Goal: Transaction & Acquisition: Purchase product/service

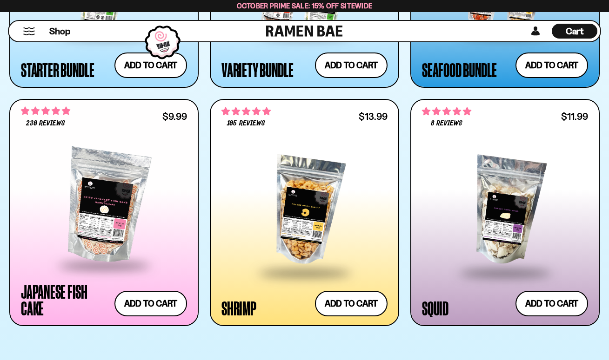
scroll to position [1256, 0]
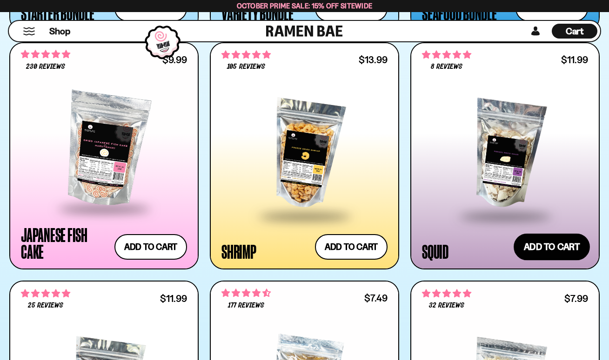
click at [546, 240] on button "Add to cart Add ― Regular price $11.99 Regular price Sale price $11.99 Unit pri…" at bounding box center [551, 247] width 76 height 27
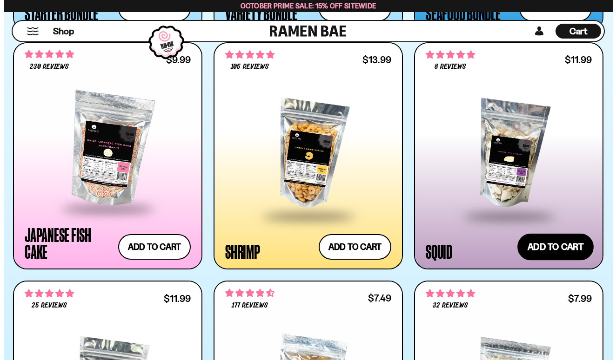
scroll to position [1261, 0]
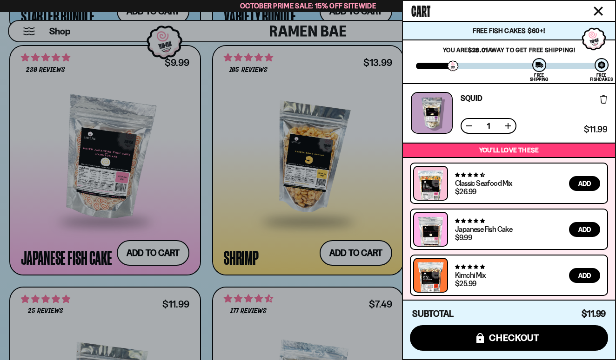
click at [202, 274] on div at bounding box center [308, 180] width 616 height 360
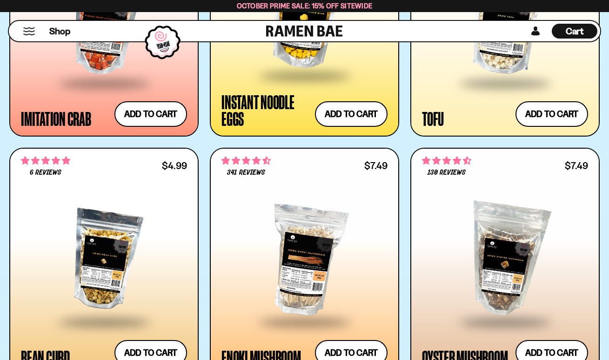
scroll to position [1674, 0]
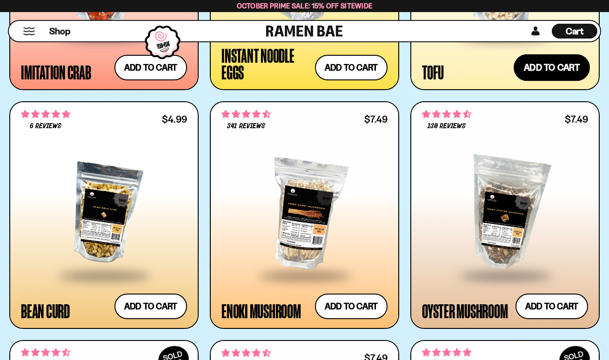
click at [547, 69] on button "Add to cart Add ― Regular price $7.99 Regular price Sale price $7.99 Unit price…" at bounding box center [551, 67] width 76 height 27
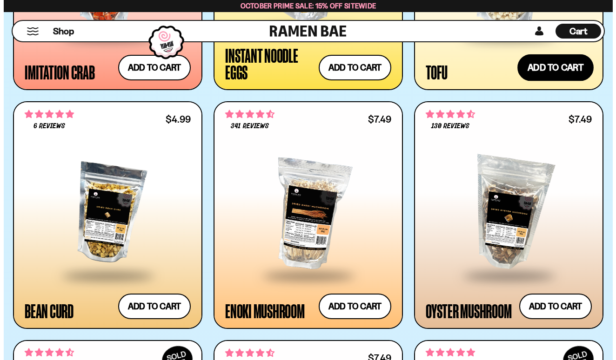
scroll to position [1686, 0]
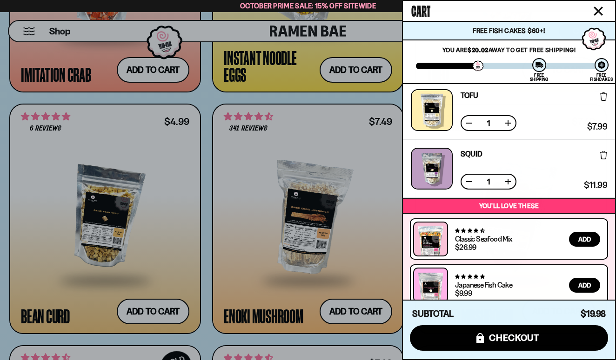
click at [202, 243] on div at bounding box center [308, 180] width 616 height 360
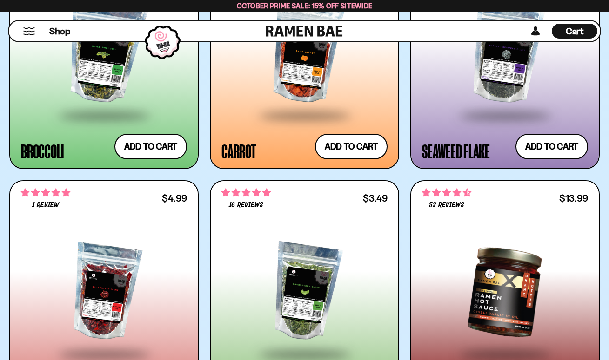
scroll to position [2604, 0]
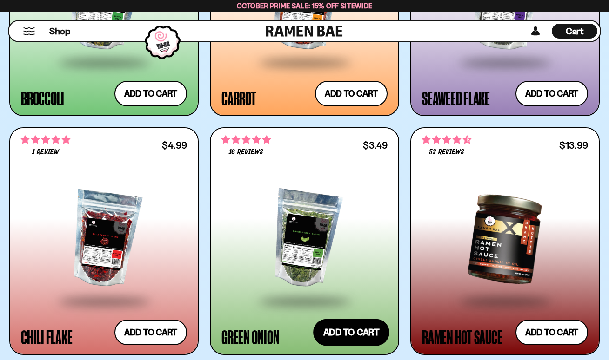
click at [355, 329] on button "Add to cart Add ― Regular price $3.49 Regular price Sale price $3.49 Unit price…" at bounding box center [351, 332] width 76 height 27
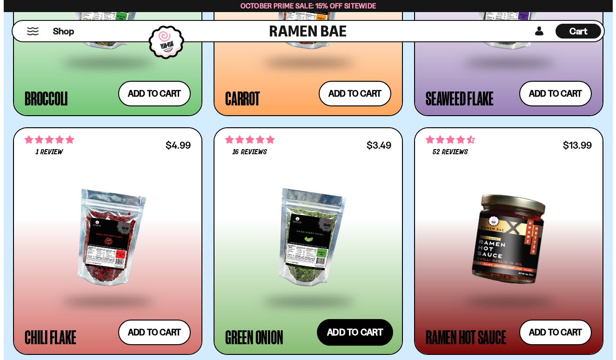
scroll to position [2626, 0]
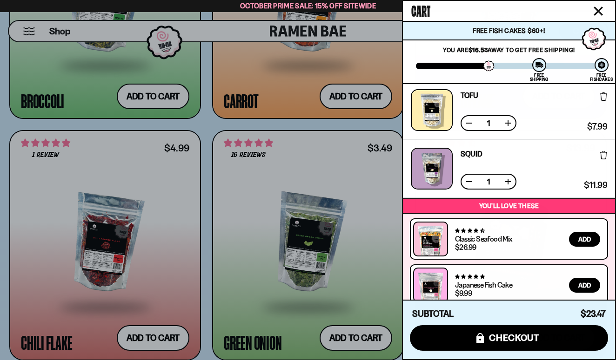
click at [203, 135] on div at bounding box center [308, 180] width 616 height 360
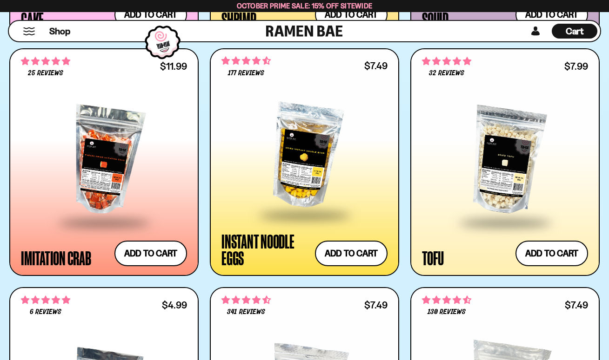
scroll to position [0, 0]
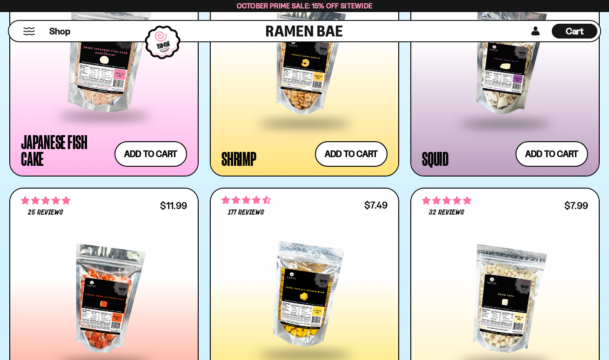
click at [578, 26] on span "Cart" at bounding box center [574, 31] width 18 height 11
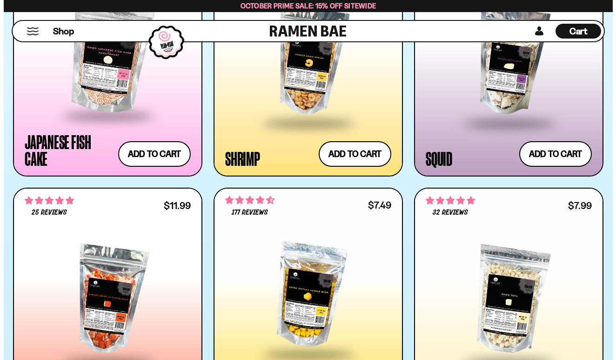
scroll to position [1357, 0]
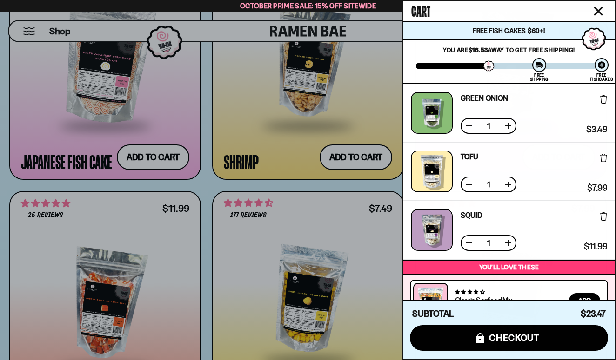
click at [510, 183] on button at bounding box center [507, 184] width 9 height 9
click at [507, 123] on button at bounding box center [507, 125] width 9 height 9
click at [468, 124] on button at bounding box center [468, 125] width 9 height 9
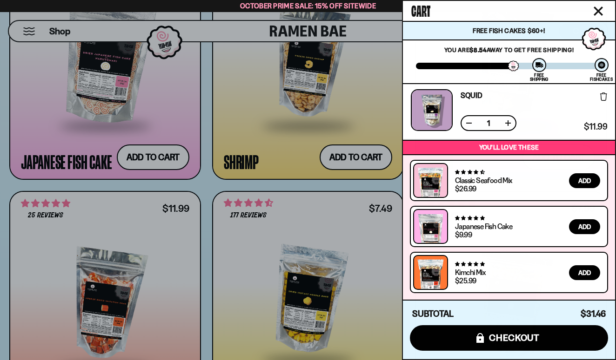
scroll to position [0, 0]
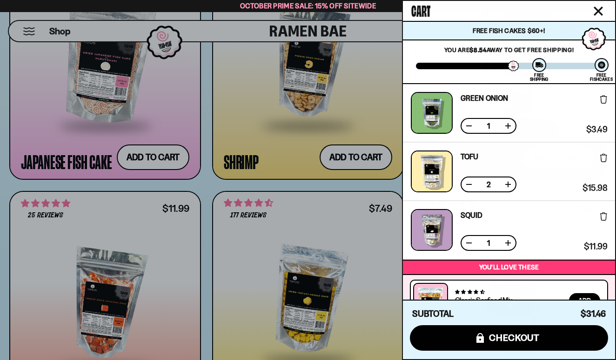
click at [509, 239] on button at bounding box center [507, 243] width 9 height 9
click at [469, 241] on button at bounding box center [468, 243] width 9 height 9
click at [469, 186] on button at bounding box center [468, 184] width 9 height 9
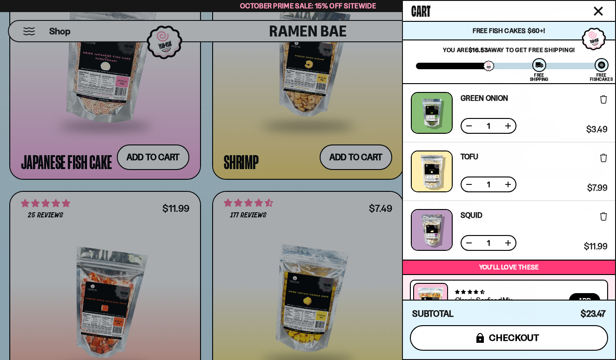
click at [499, 342] on span "checkout" at bounding box center [514, 338] width 51 height 10
